Goal: Task Accomplishment & Management: Use online tool/utility

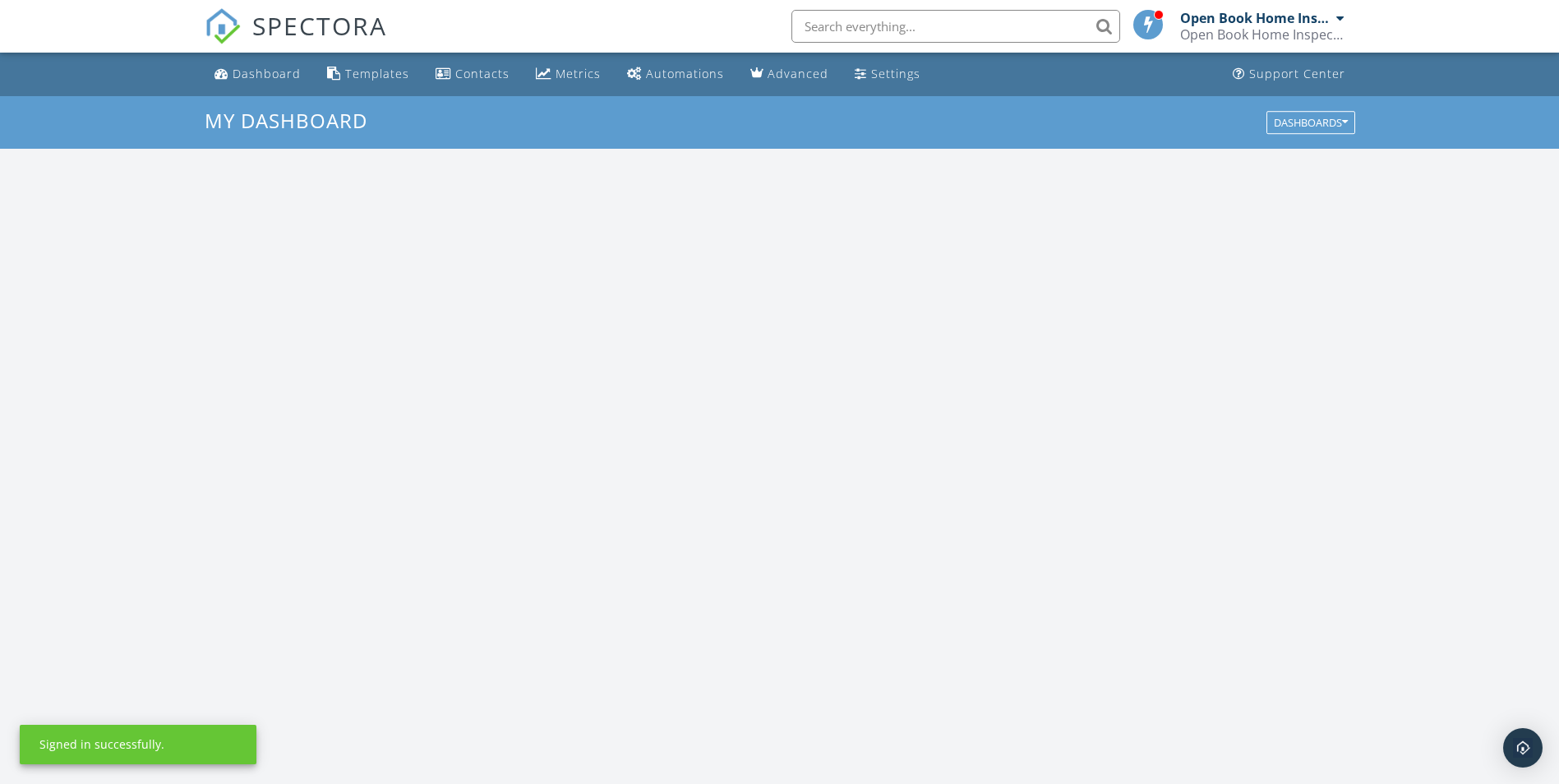
scroll to position [1521, 1585]
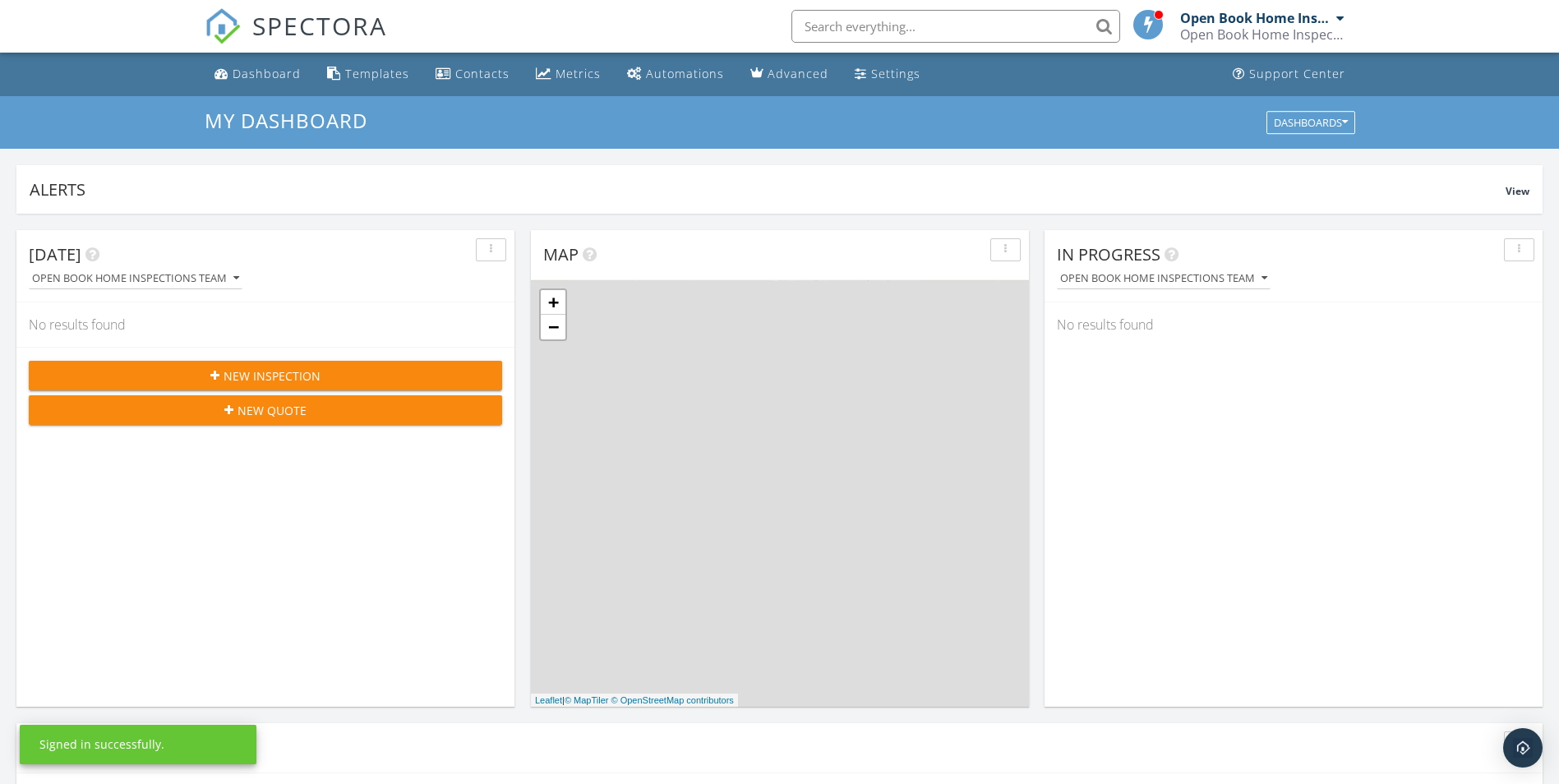
click at [838, 27] on input "text" at bounding box center [956, 26] width 328 height 33
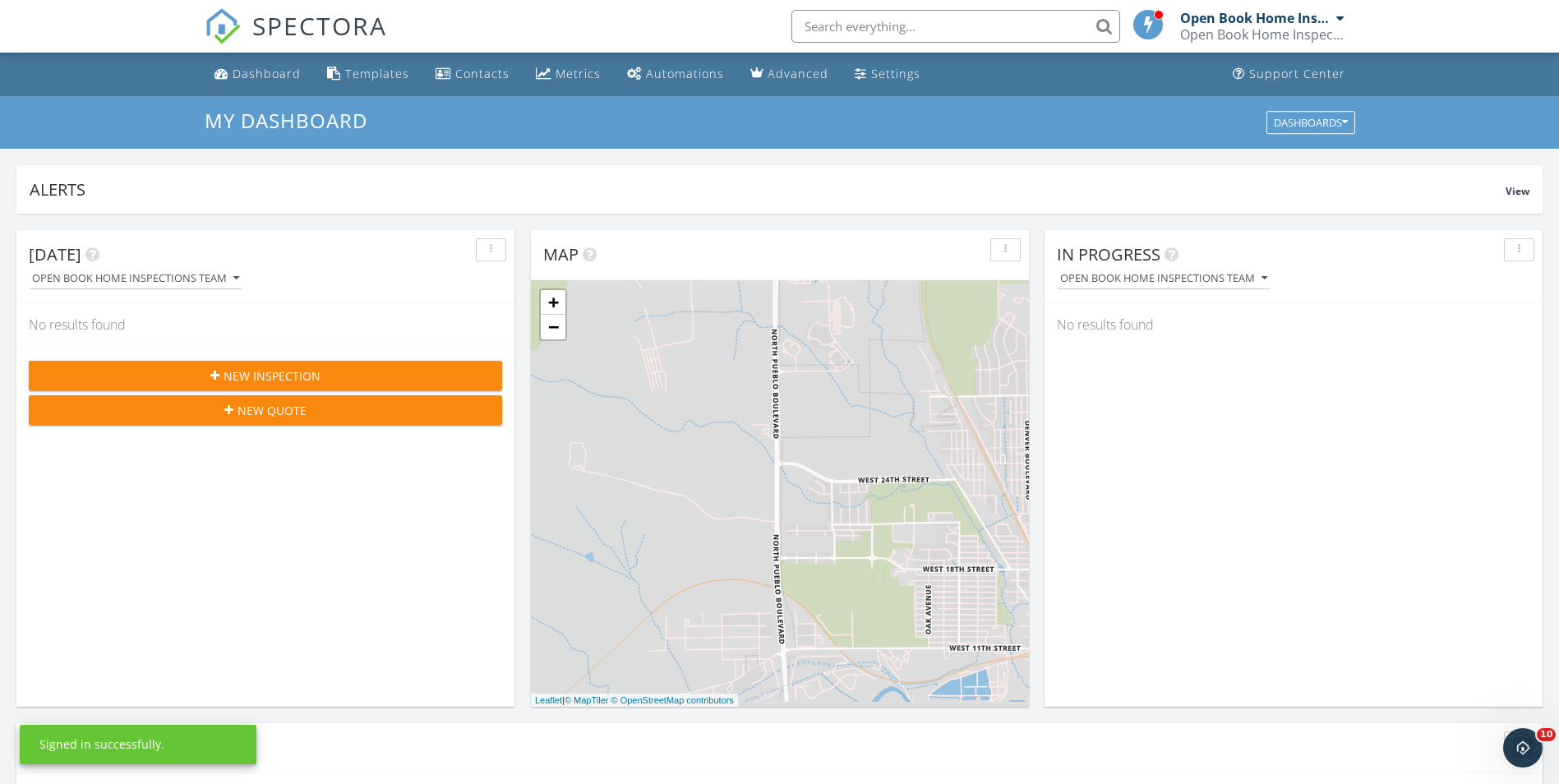
scroll to position [0, 0]
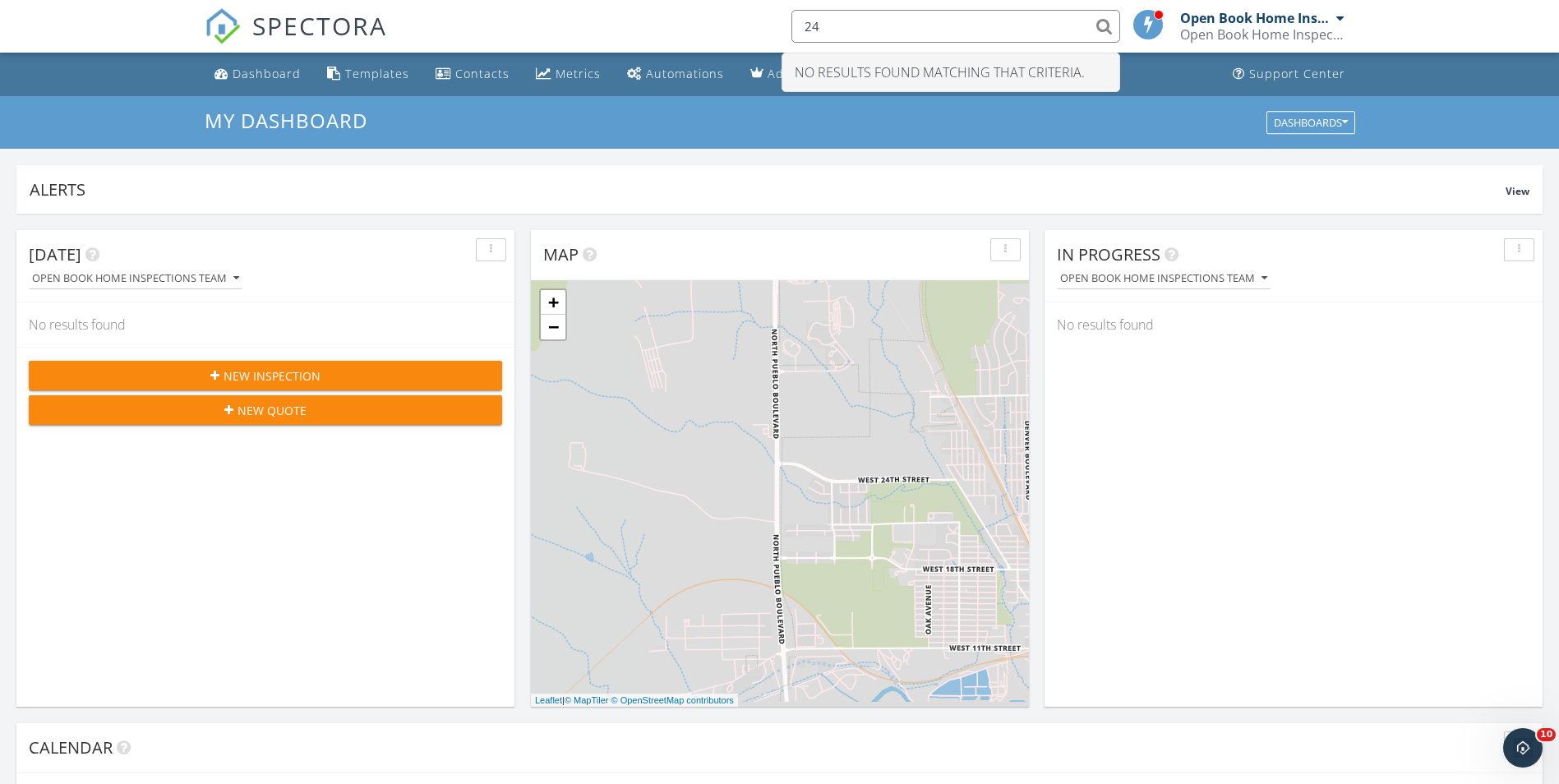
type input "2"
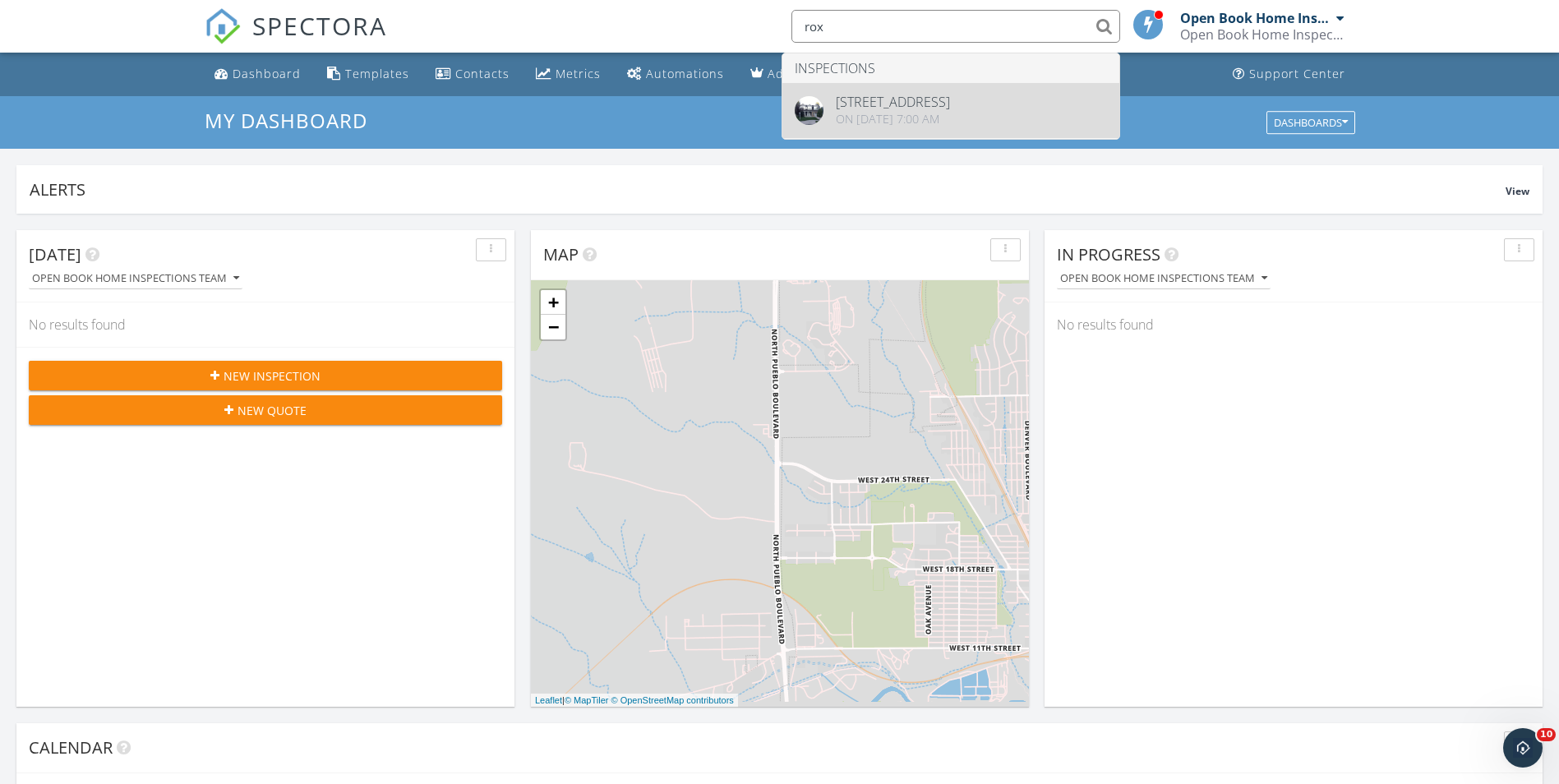
type input "rox"
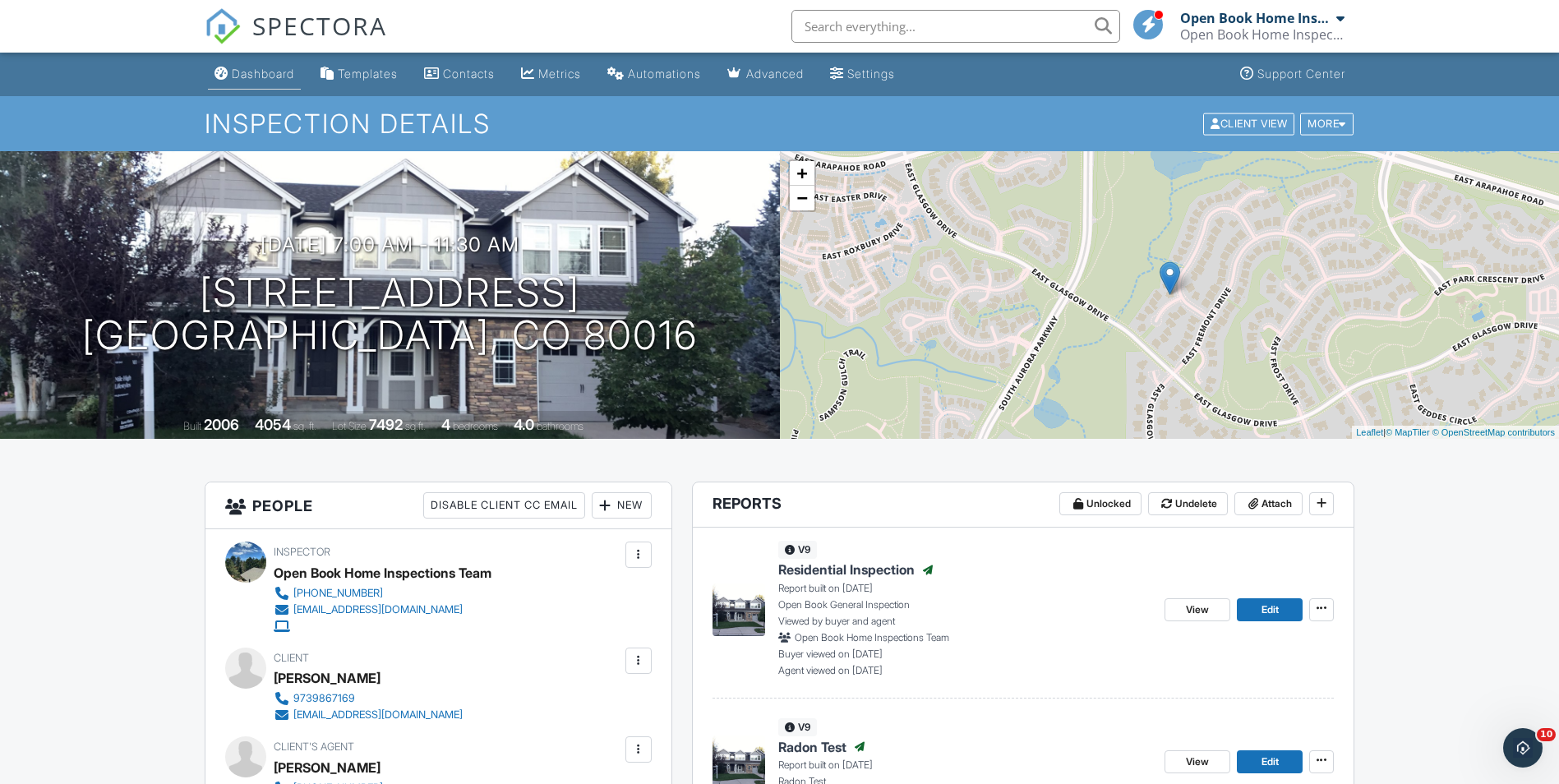
click at [265, 70] on div "Dashboard" at bounding box center [262, 73] width 62 height 14
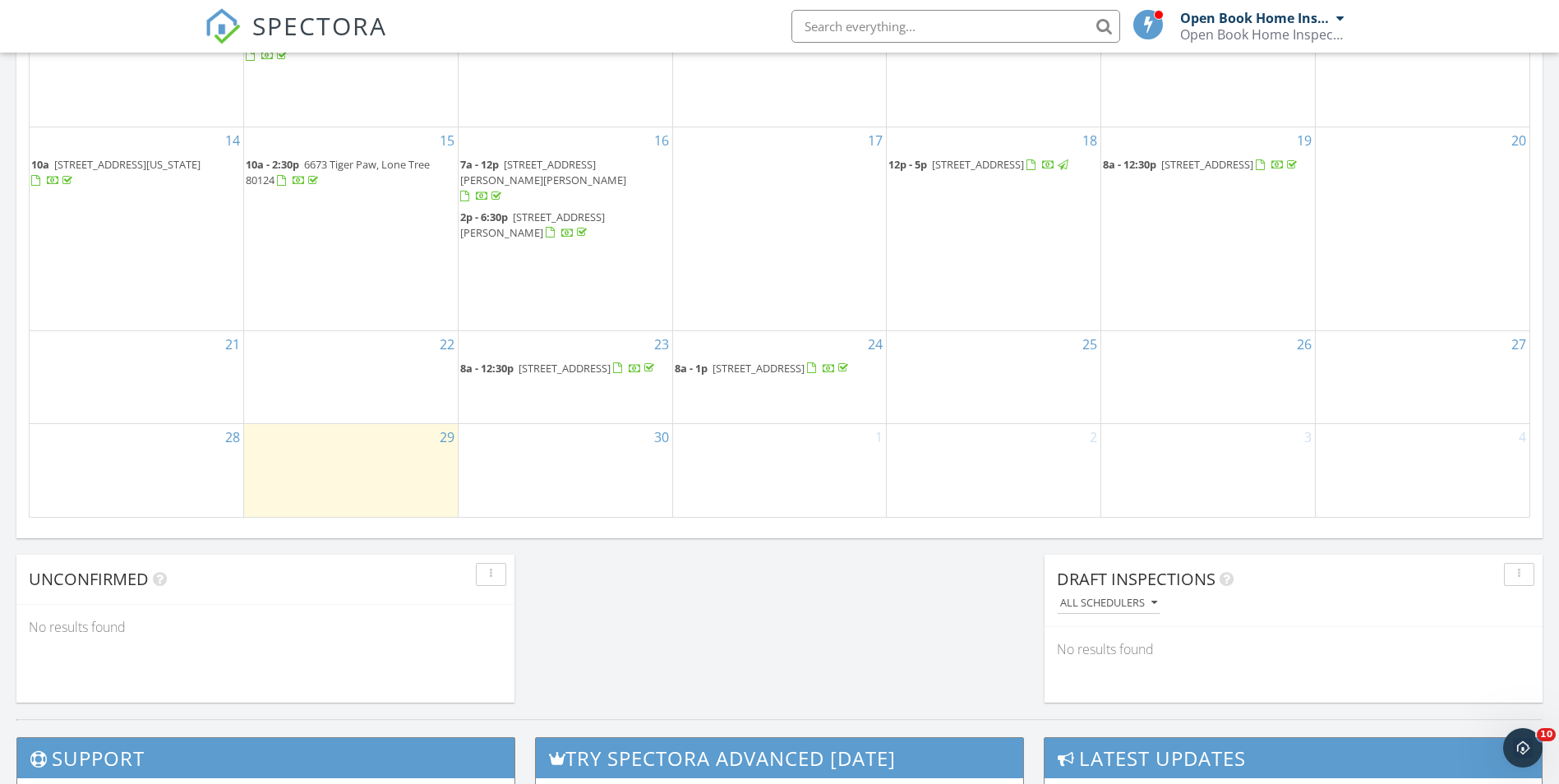
scroll to position [999, 0]
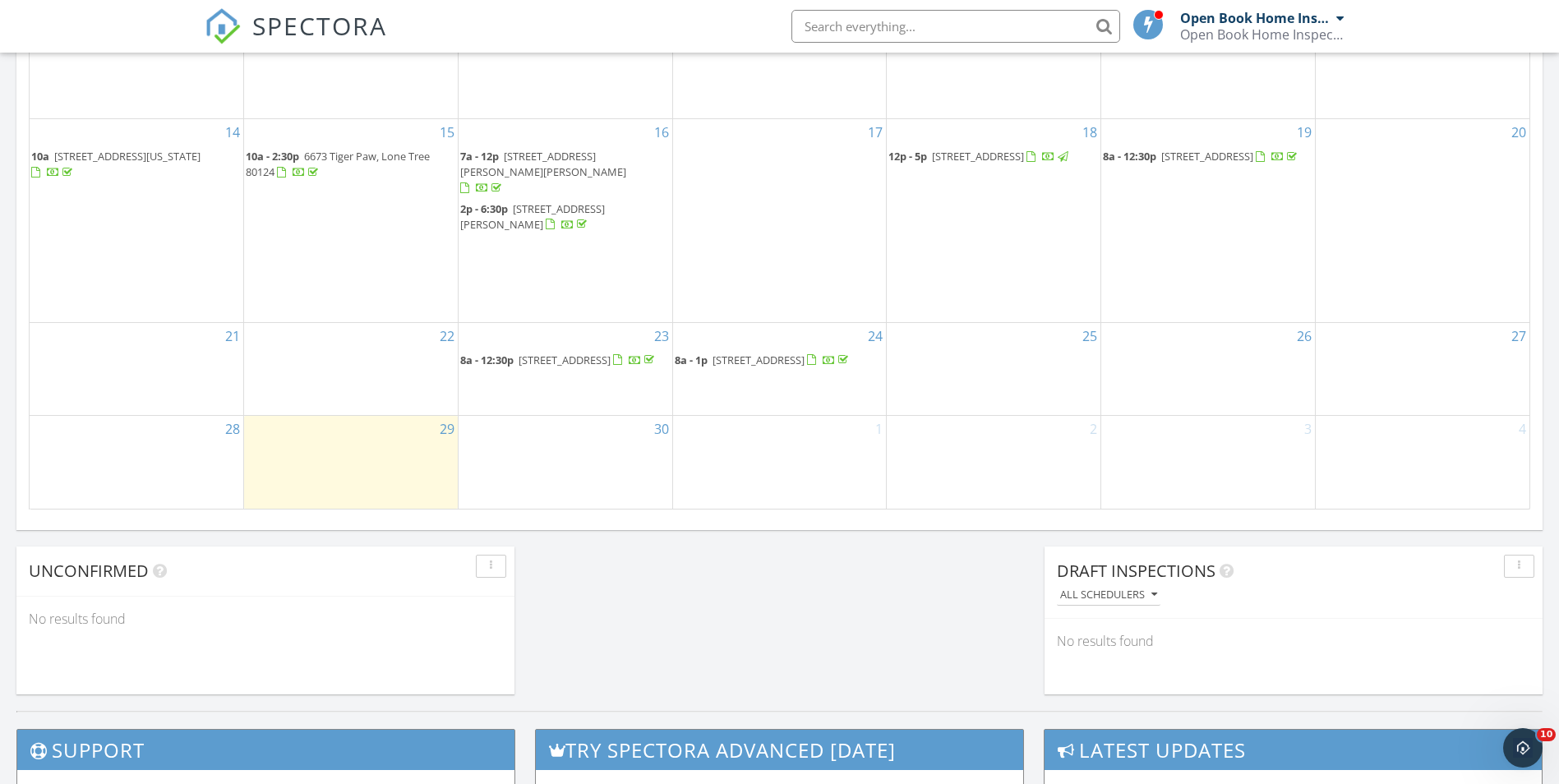
click at [771, 468] on div "1" at bounding box center [780, 461] width 214 height 92
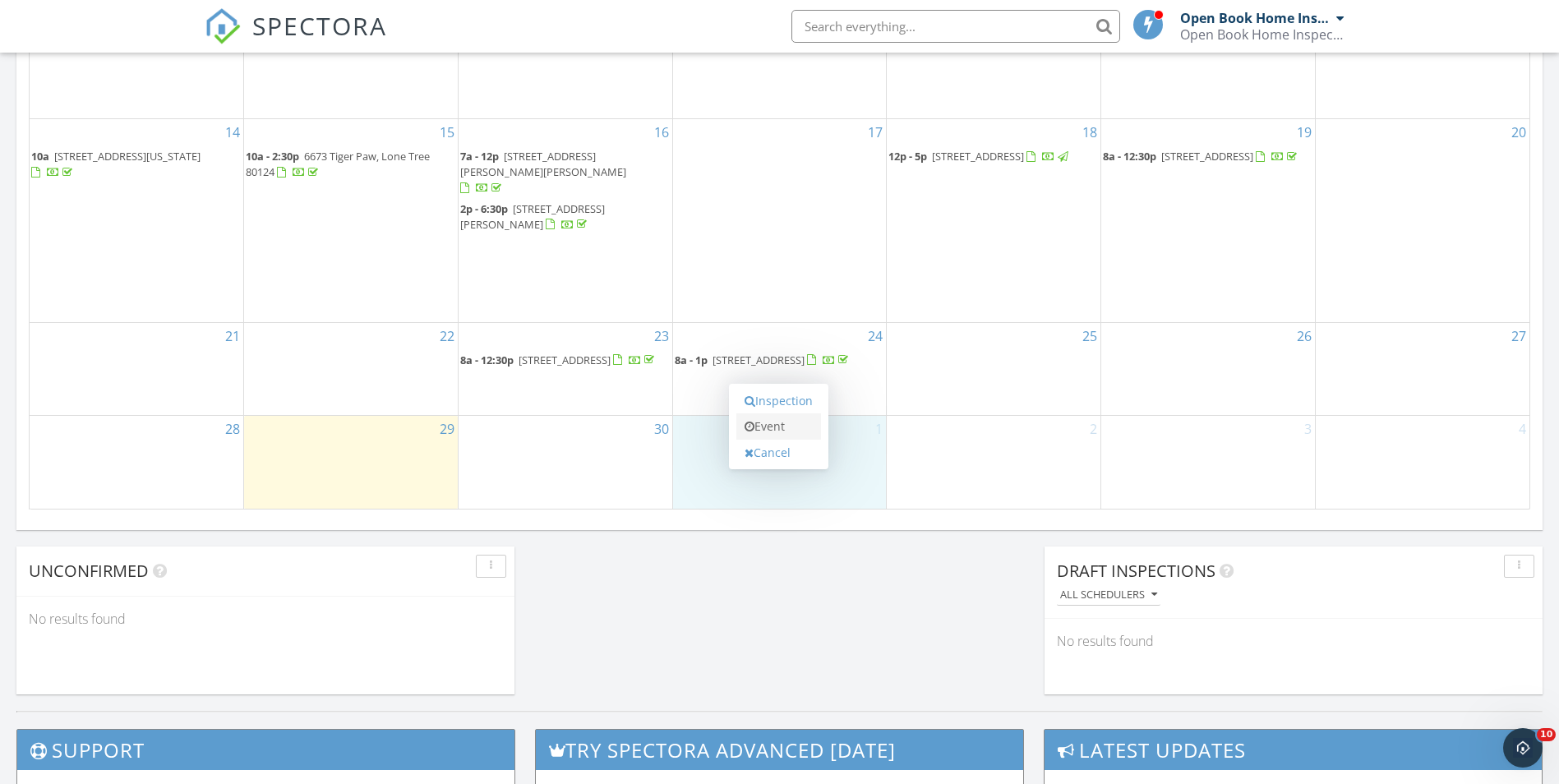
click at [774, 432] on link "Event" at bounding box center [780, 426] width 85 height 27
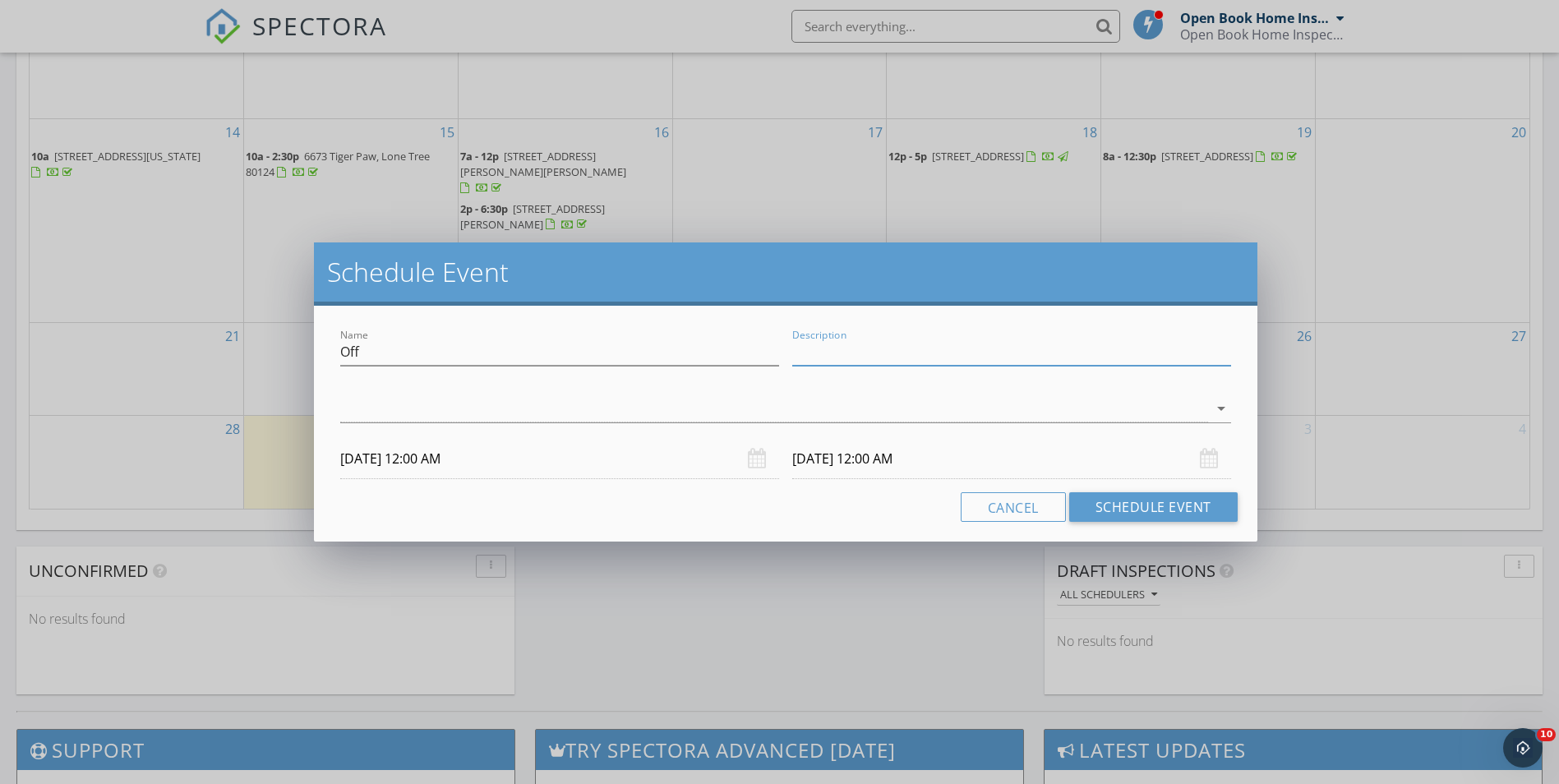
click at [864, 343] on input "Description" at bounding box center [1012, 351] width 439 height 27
type input "ins ana"
click at [445, 410] on div at bounding box center [774, 408] width 868 height 27
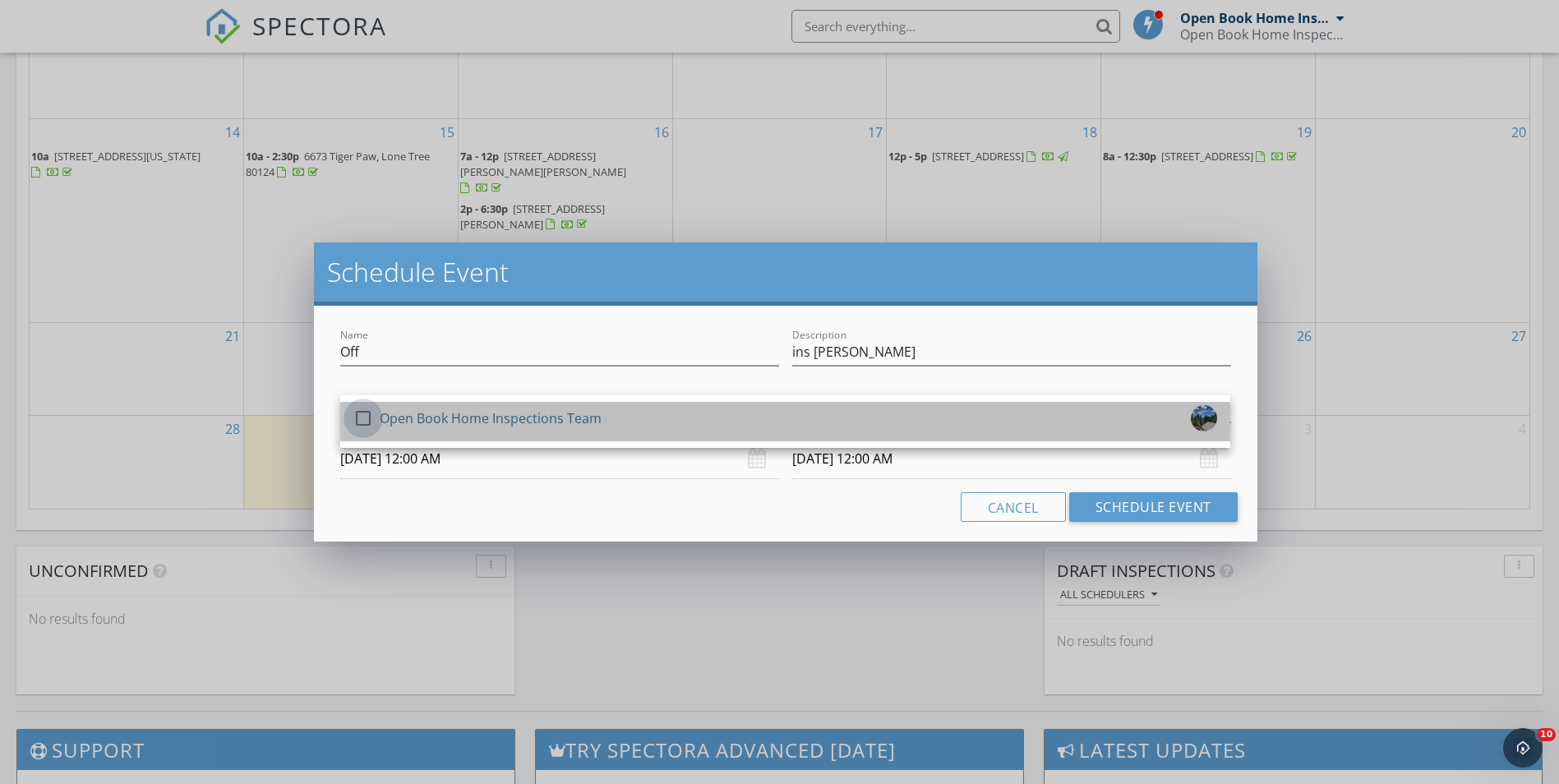
click at [365, 417] on div at bounding box center [363, 418] width 28 height 28
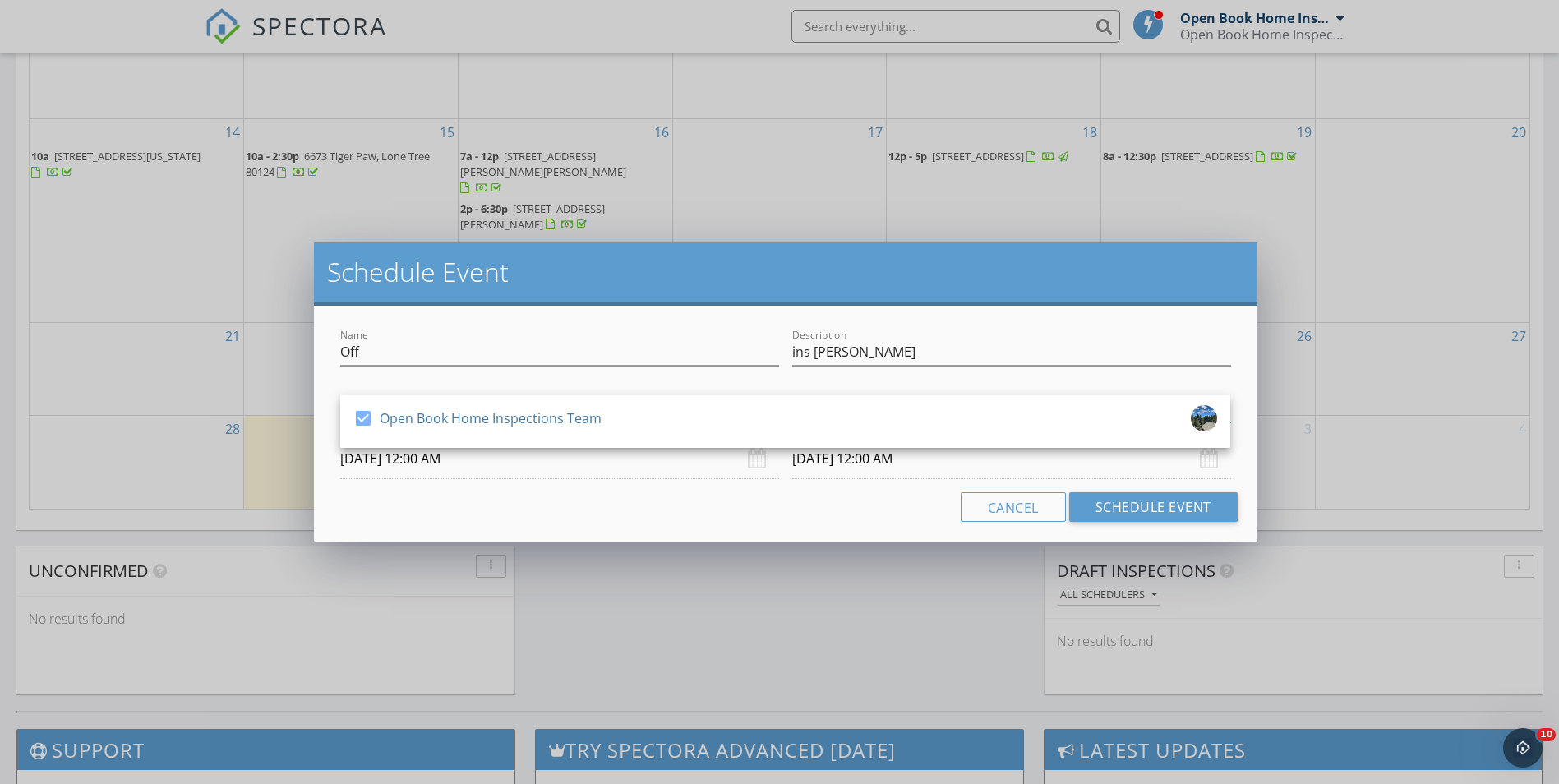
click at [807, 510] on div "Cancel Schedule Event" at bounding box center [784, 507] width 903 height 30
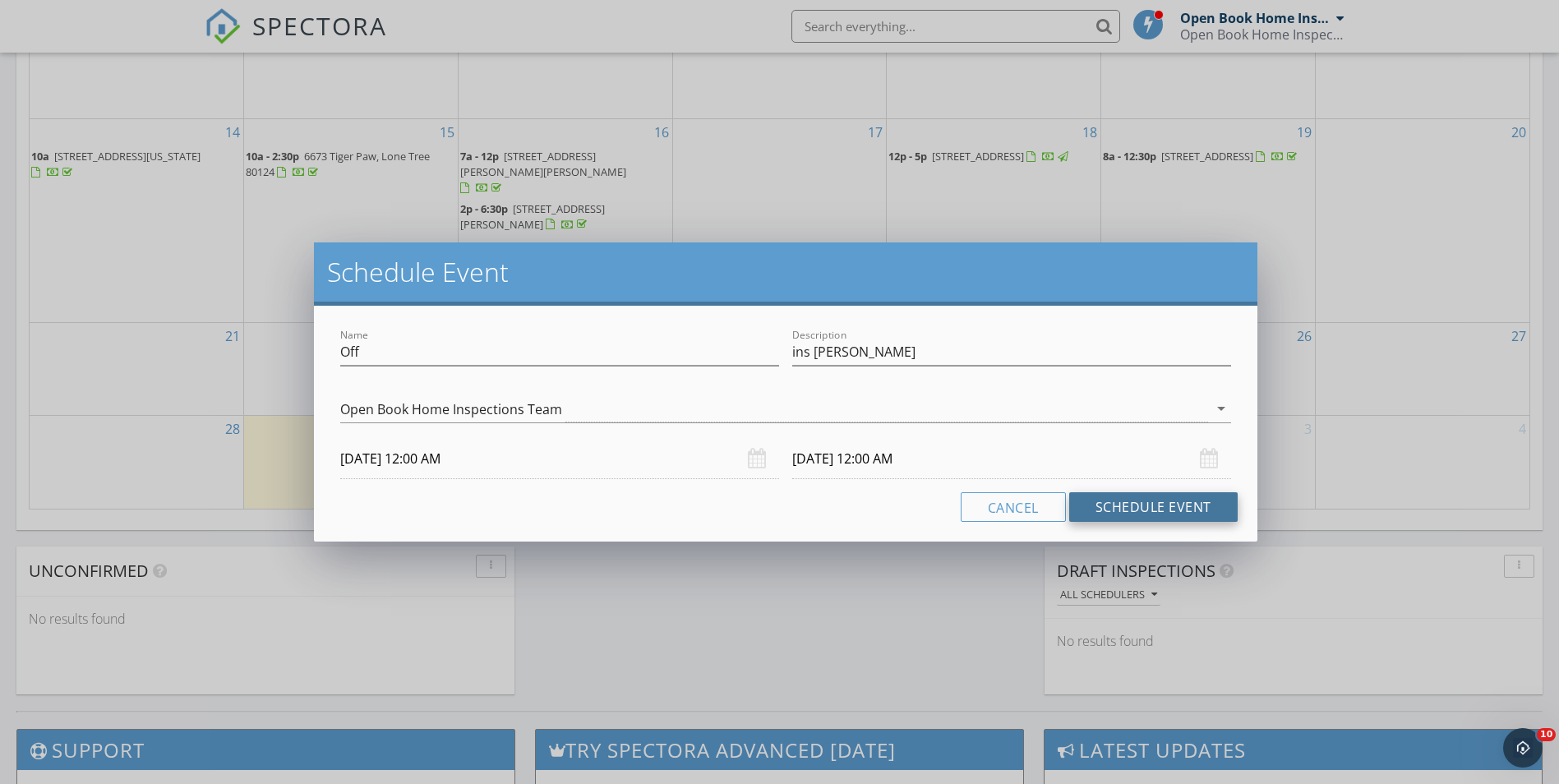
click at [1131, 503] on button "Schedule Event" at bounding box center [1153, 507] width 168 height 30
